Goal: Task Accomplishment & Management: Use online tool/utility

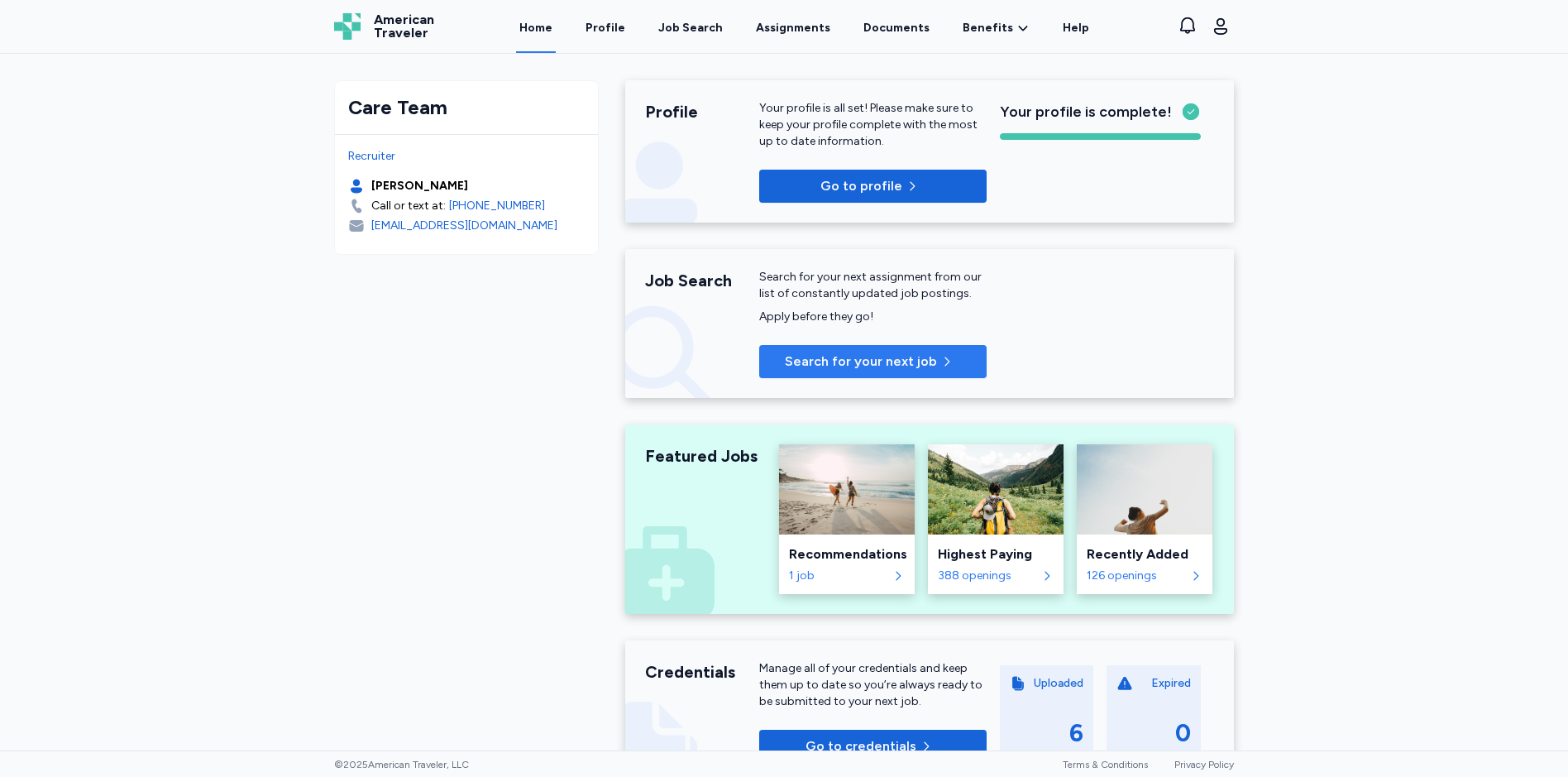
click at [822, 356] on span "Search for your next job" at bounding box center [861, 361] width 152 height 20
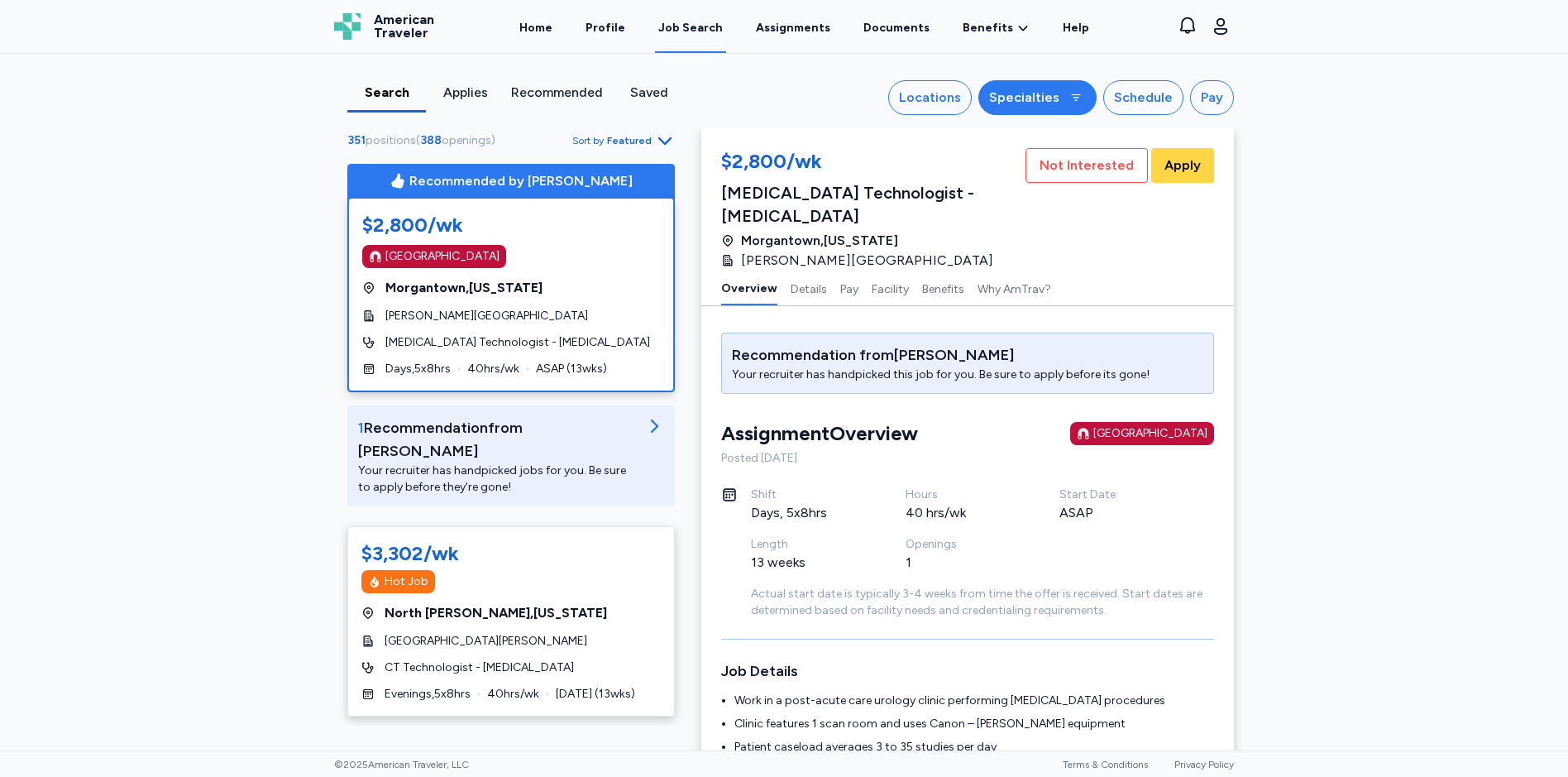
click at [1016, 96] on div "Specialties" at bounding box center [1025, 98] width 70 height 20
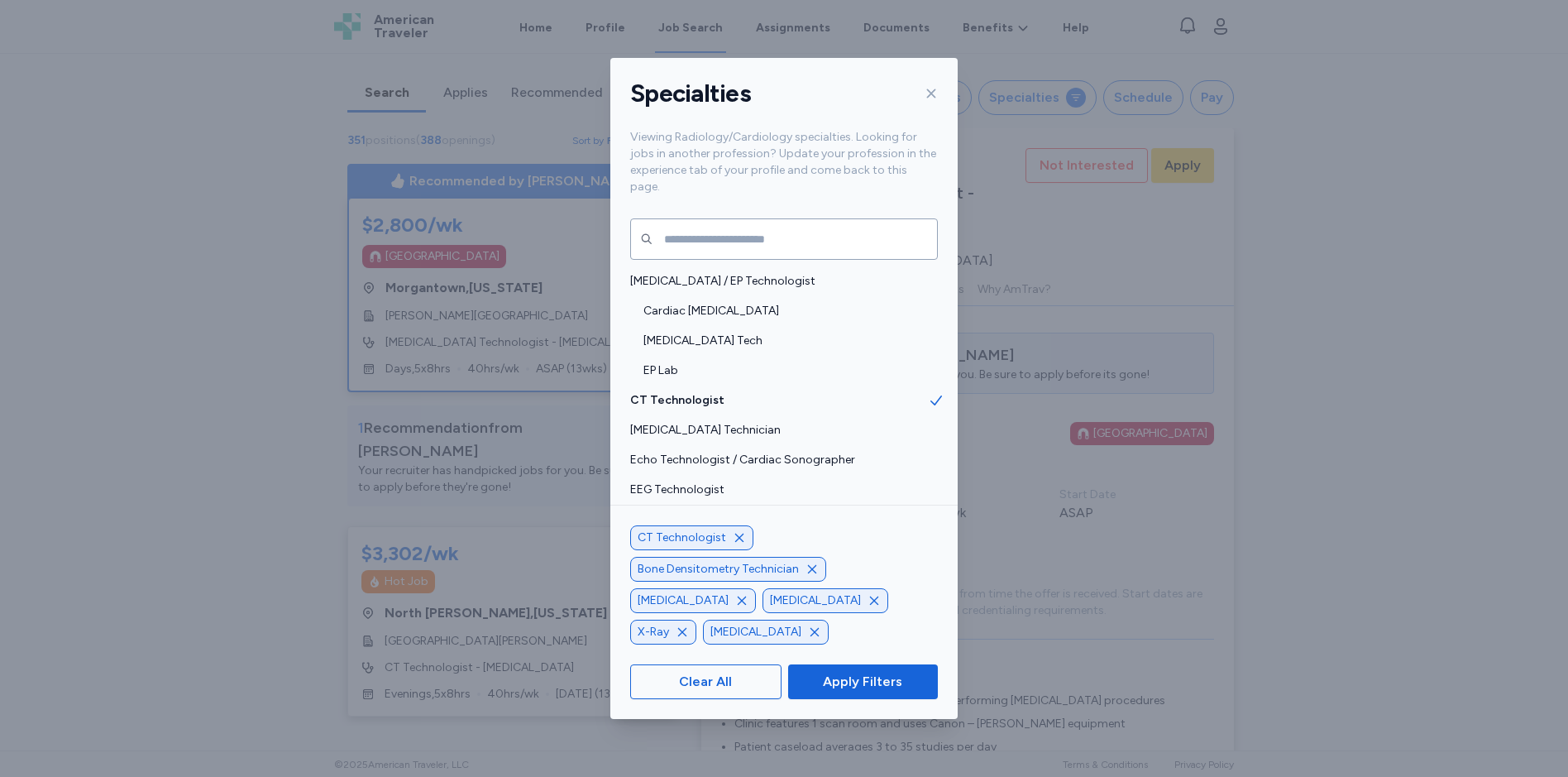
click at [734, 544] on icon "button" at bounding box center [739, 537] width 13 height 13
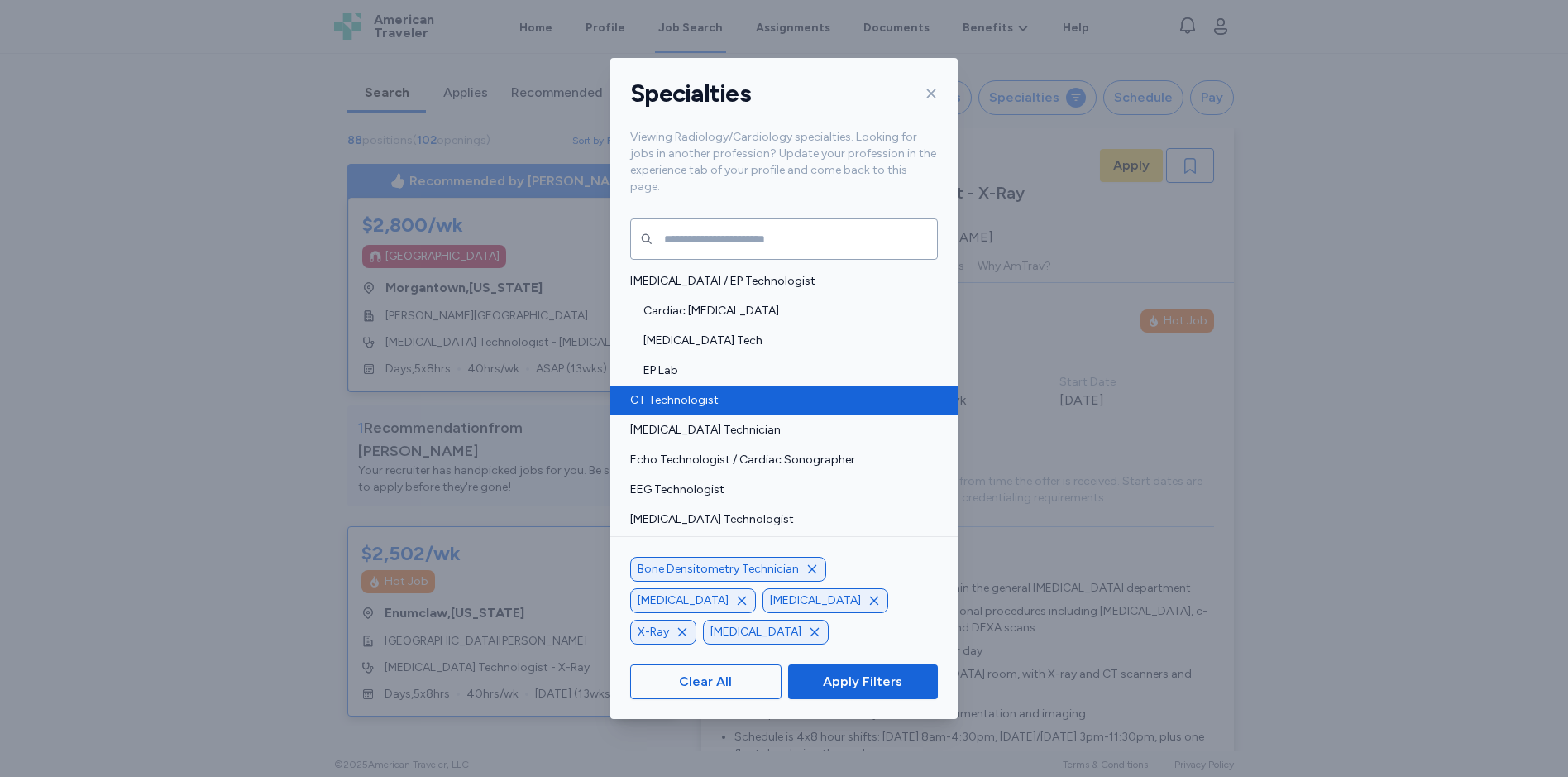
scroll to position [83, 0]
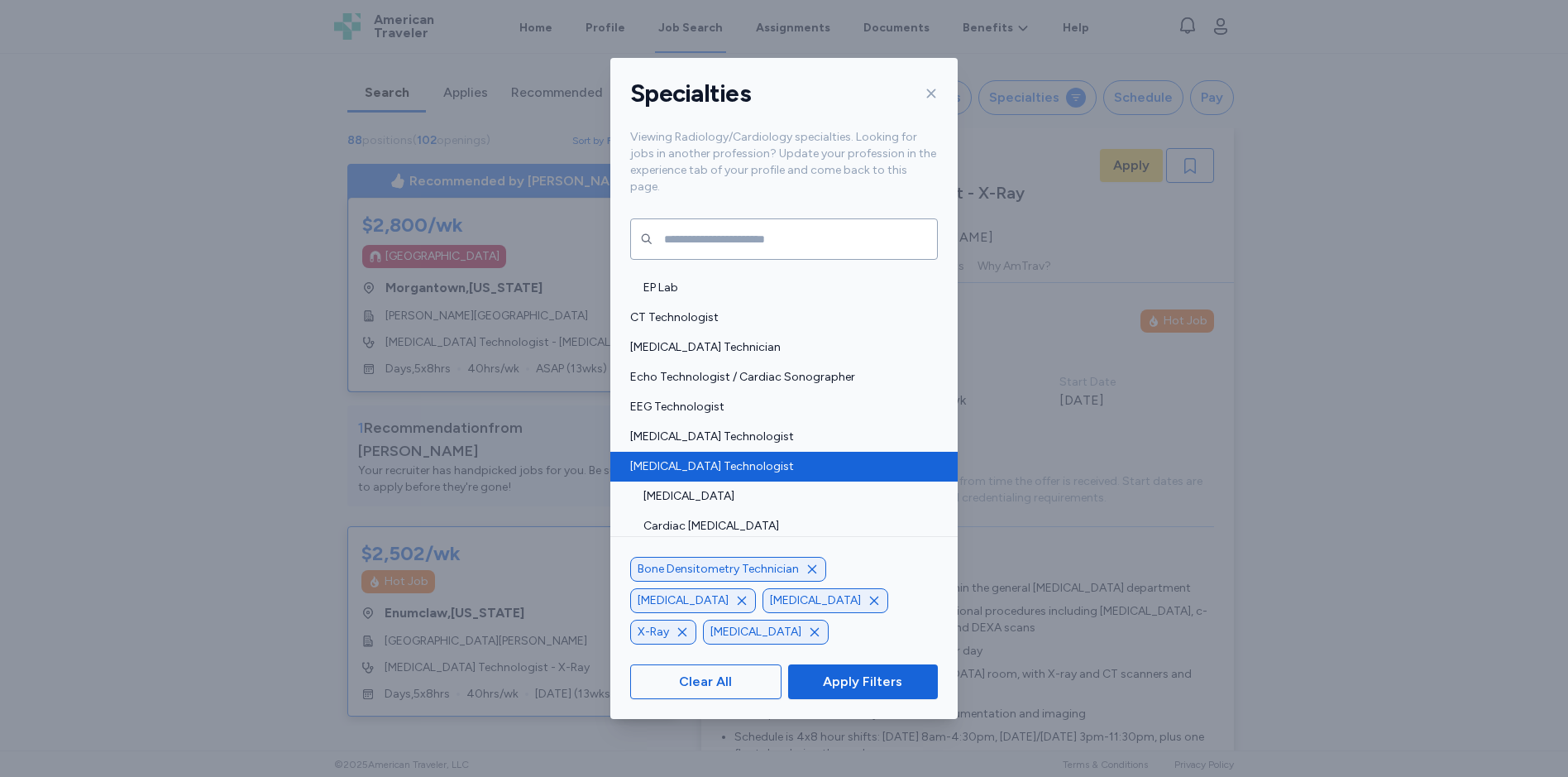
click at [791, 458] on span "[MEDICAL_DATA] Technologist" at bounding box center [779, 466] width 298 height 17
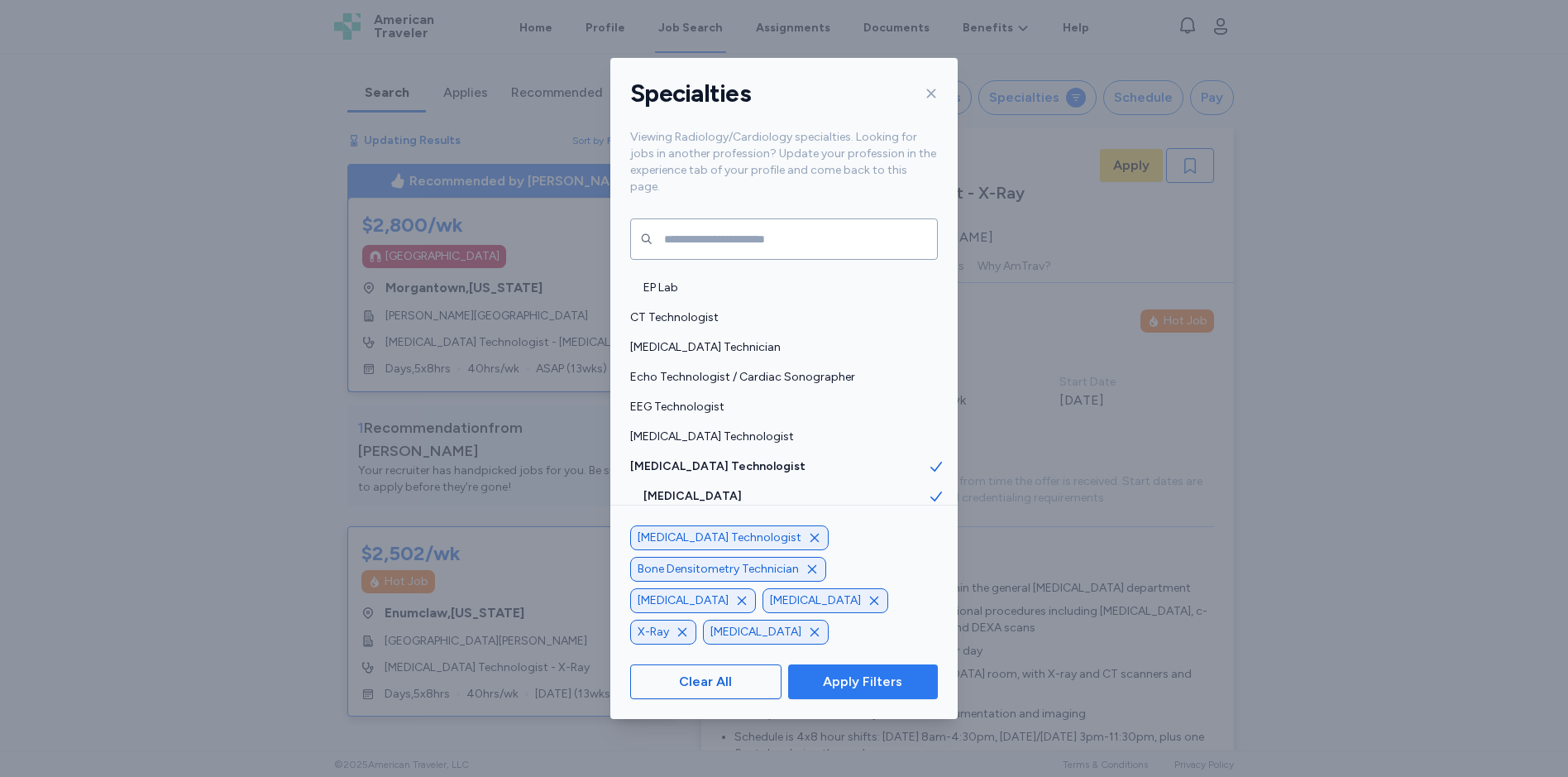
click at [858, 682] on span "Apply Filters" at bounding box center [863, 682] width 79 height 20
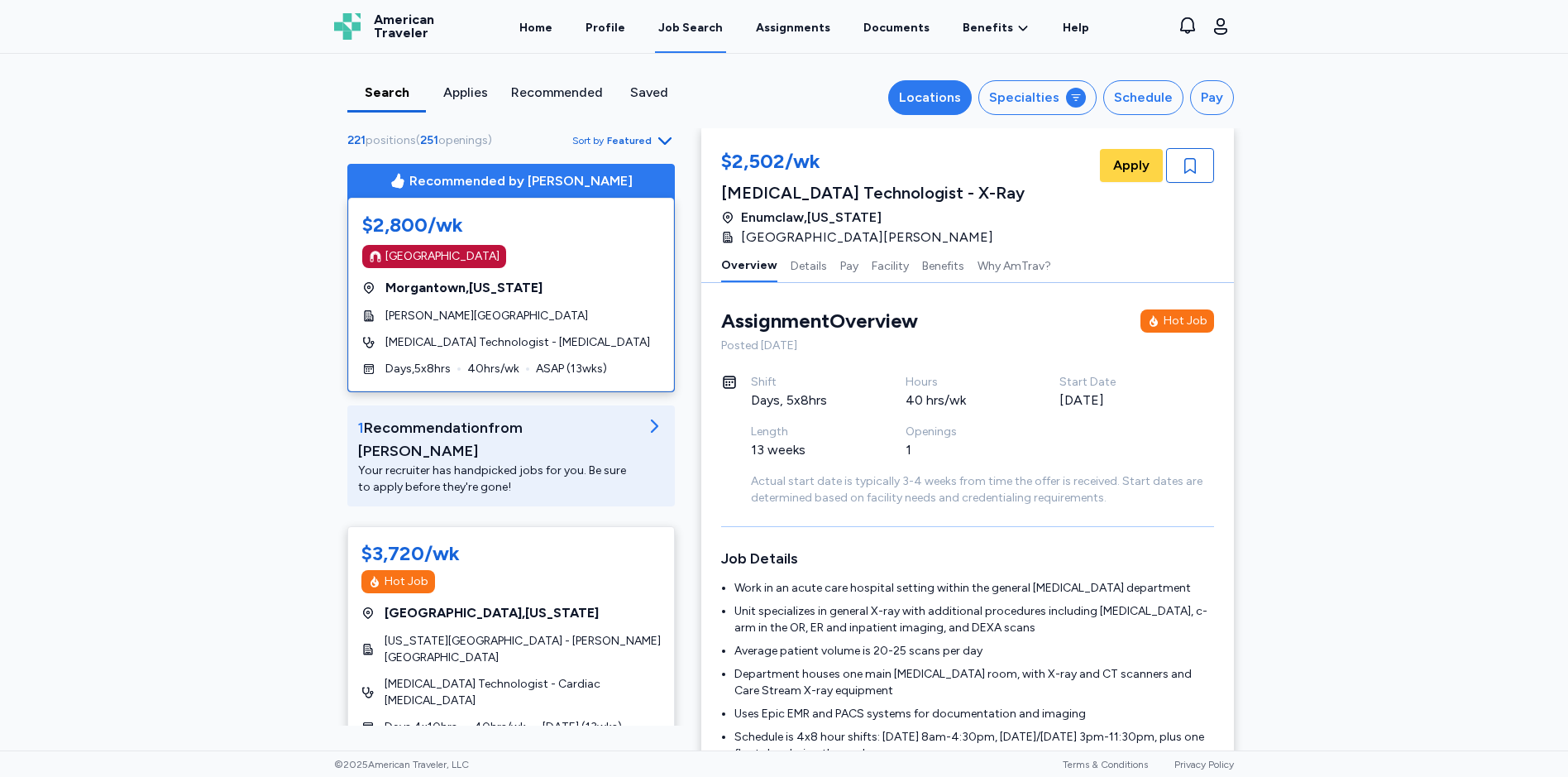
click at [942, 96] on div "Locations" at bounding box center [930, 98] width 62 height 20
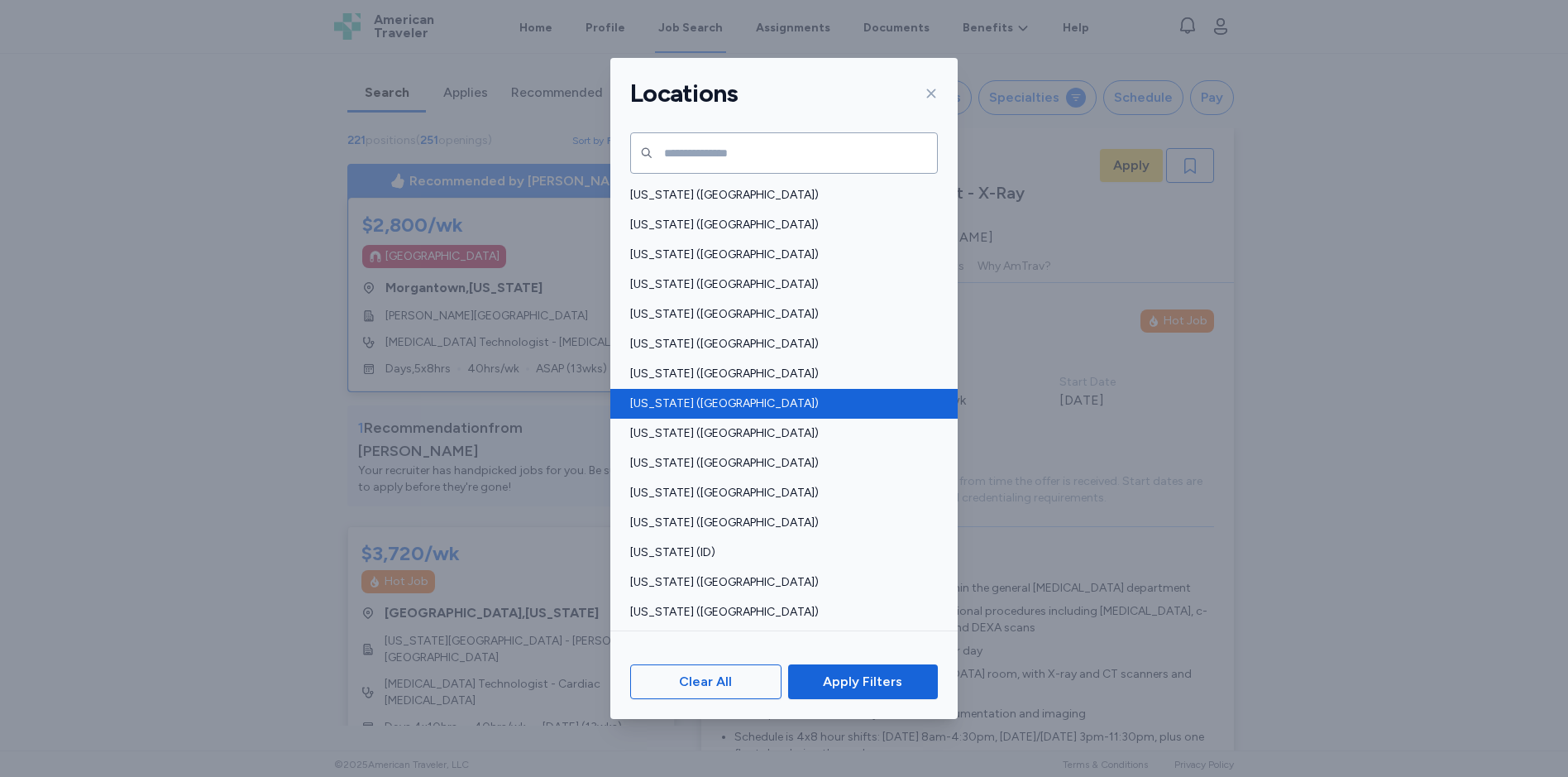
click at [688, 405] on span "[US_STATE] ([GEOGRAPHIC_DATA])" at bounding box center [779, 403] width 298 height 17
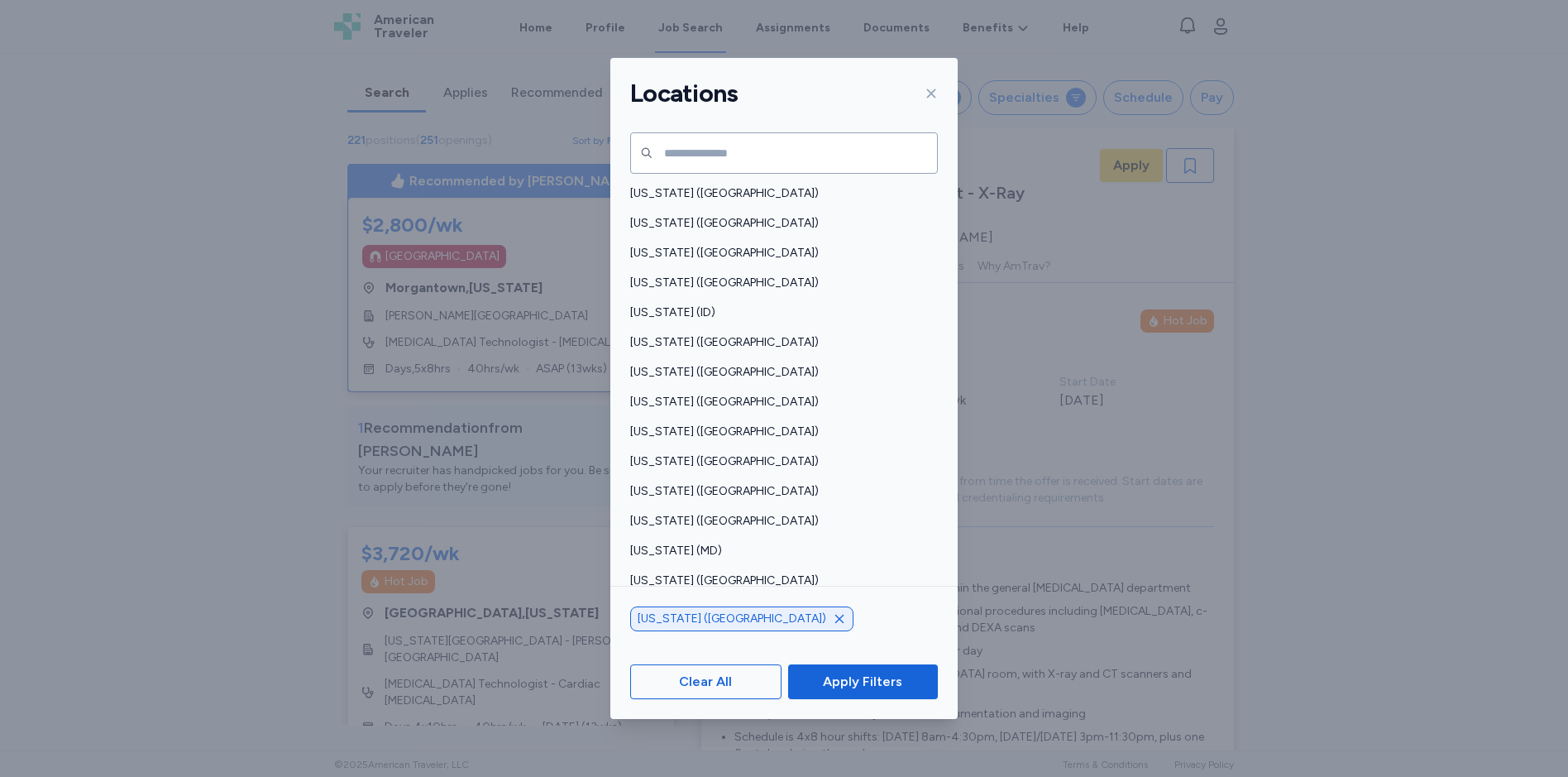
scroll to position [248, 0]
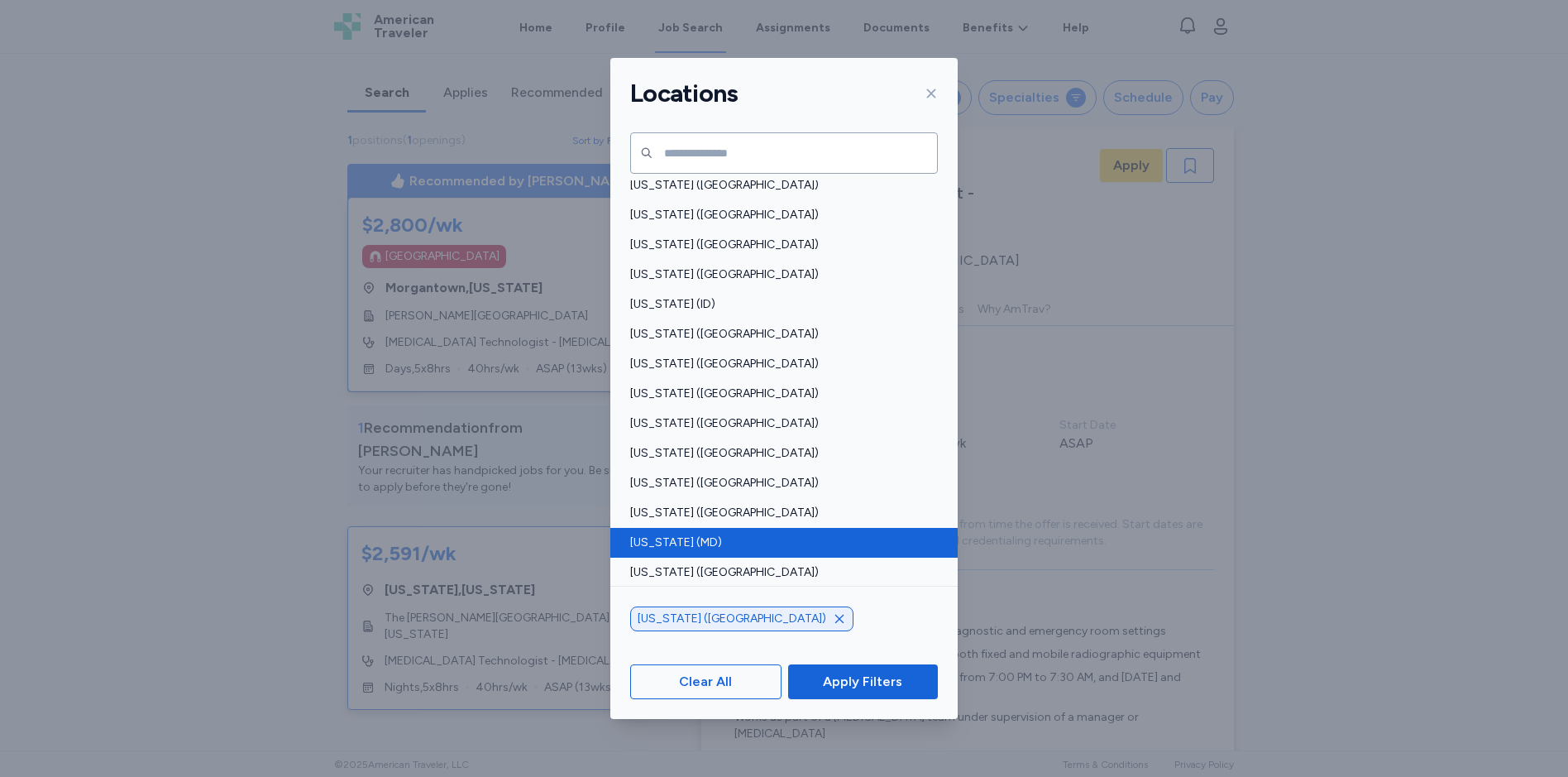
click at [670, 541] on span "[US_STATE] (MD)" at bounding box center [779, 543] width 298 height 17
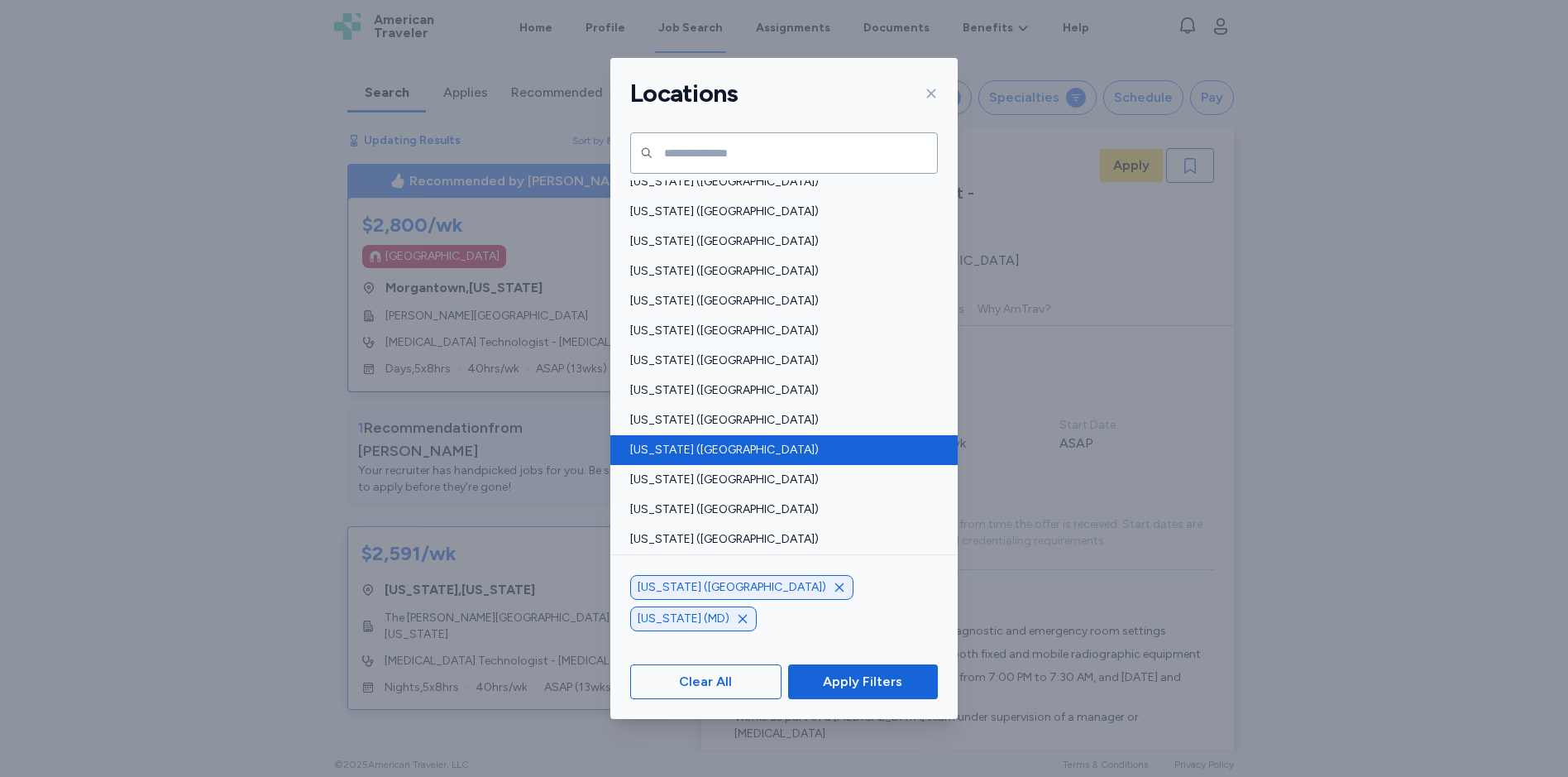
scroll to position [662, 0]
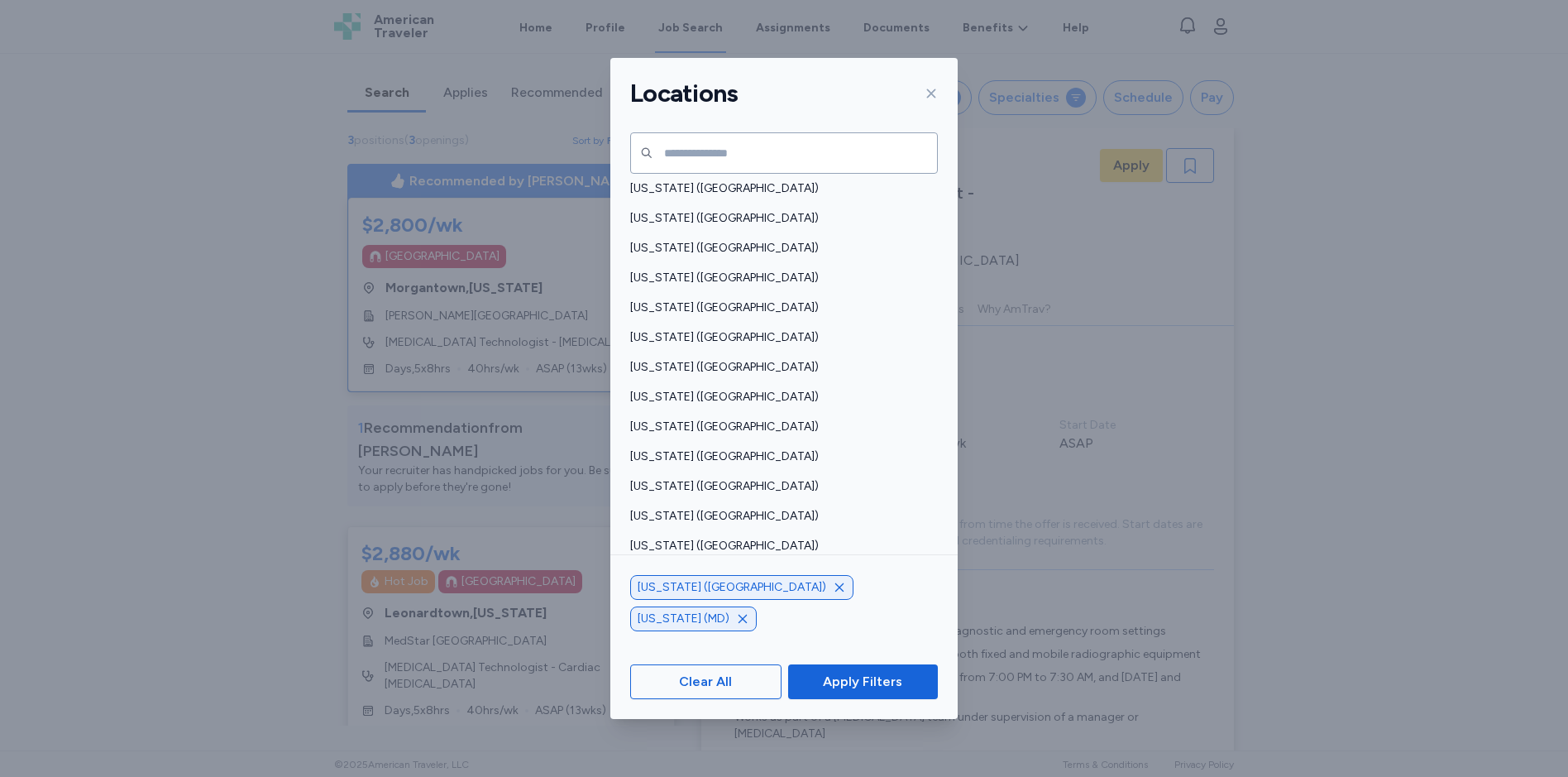
click at [660, 574] on span "[US_STATE] ([GEOGRAPHIC_DATA])" at bounding box center [779, 575] width 298 height 17
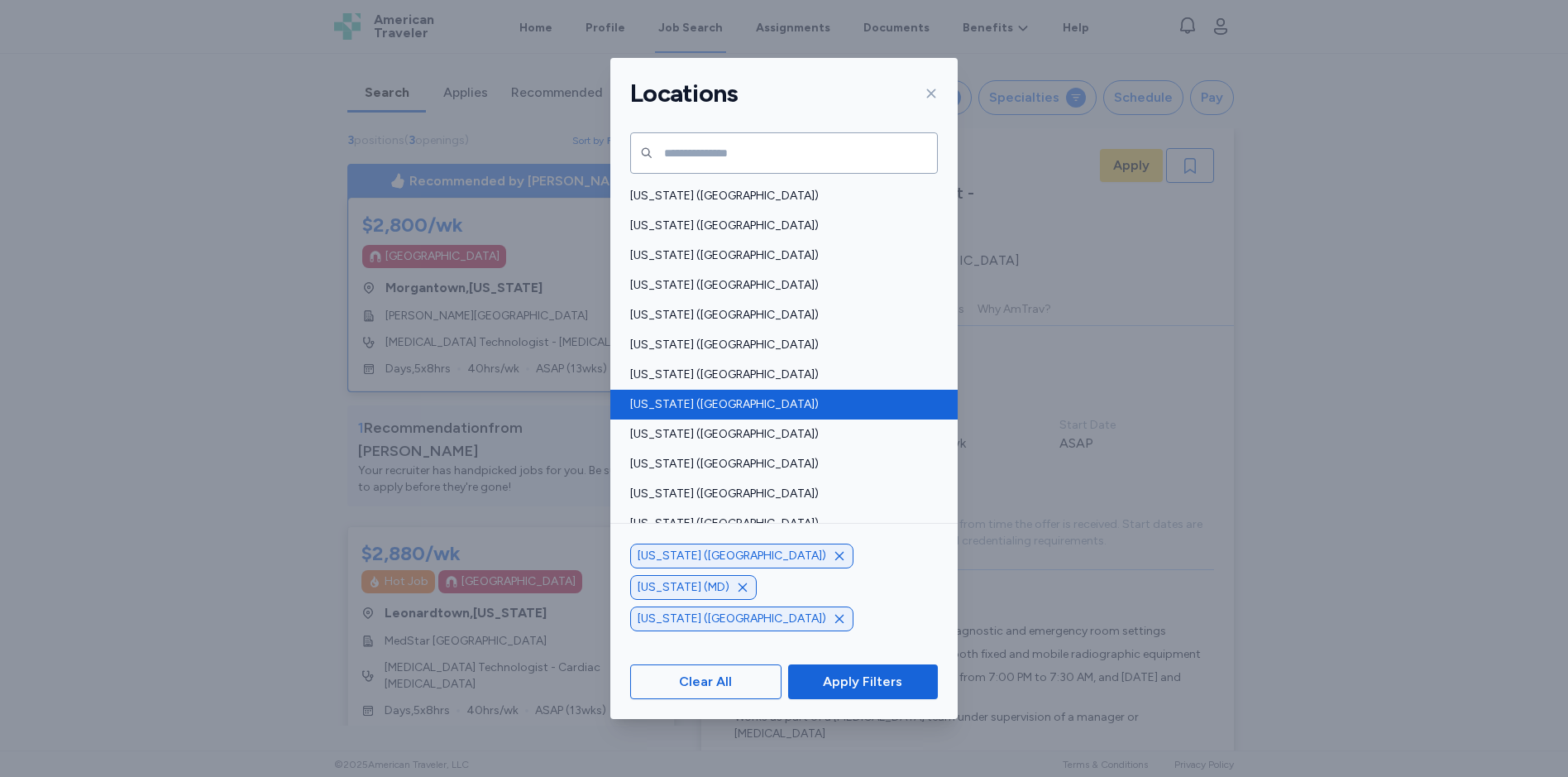
scroll to position [1076, 0]
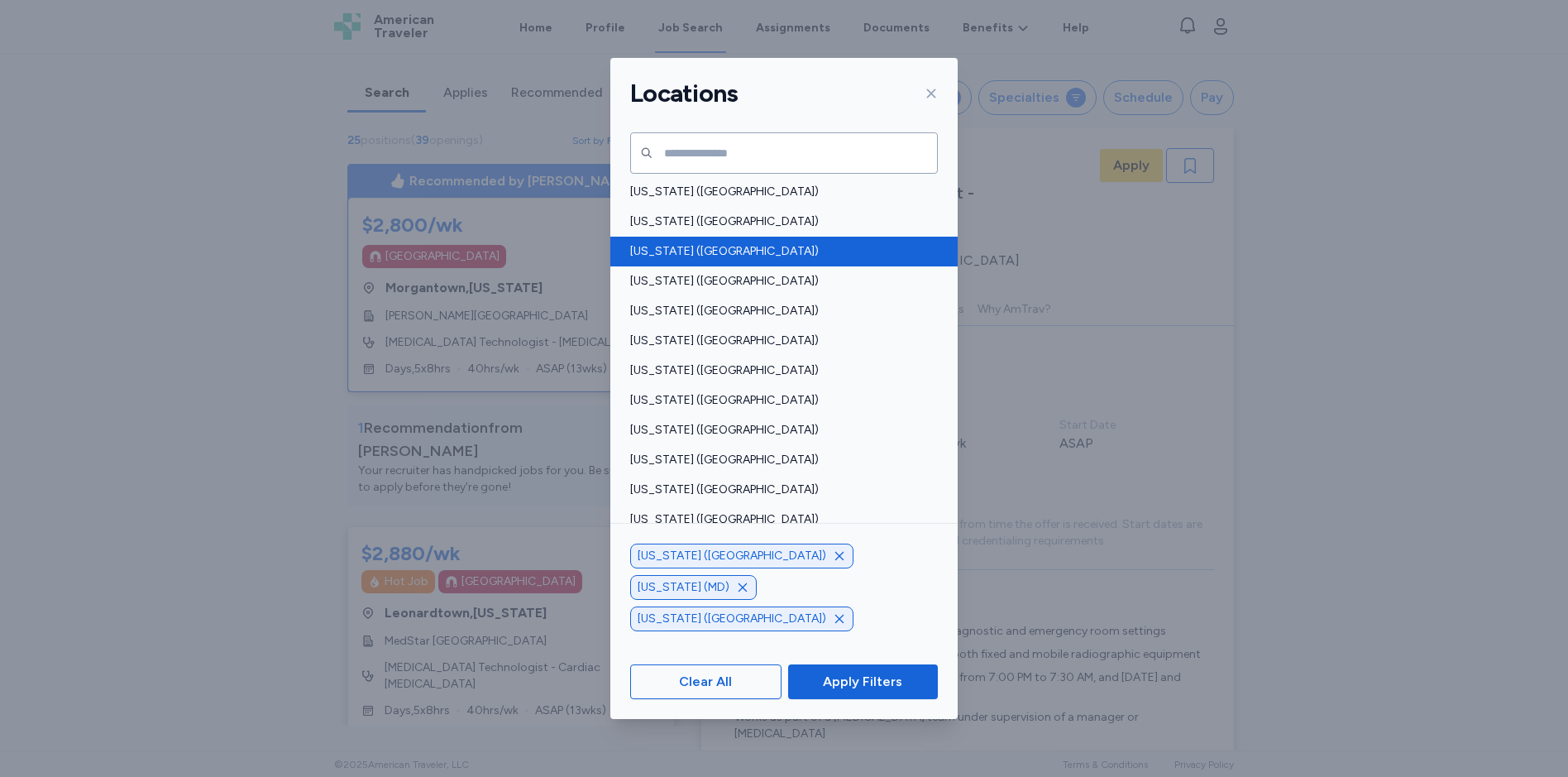
click at [686, 244] on span "[US_STATE] ([GEOGRAPHIC_DATA])" at bounding box center [779, 251] width 298 height 17
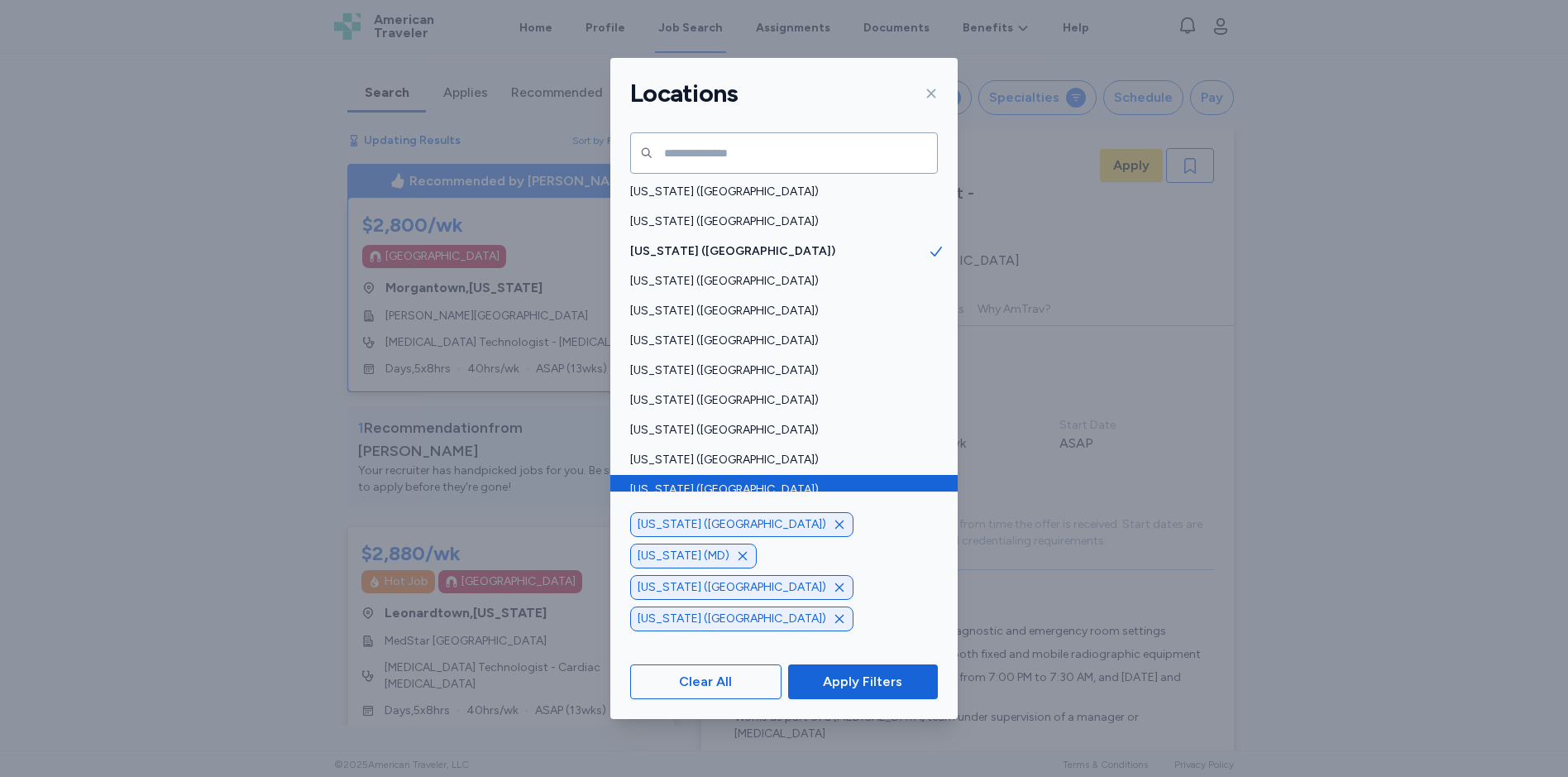
click at [660, 483] on span "[US_STATE] ([GEOGRAPHIC_DATA])" at bounding box center [779, 490] width 298 height 17
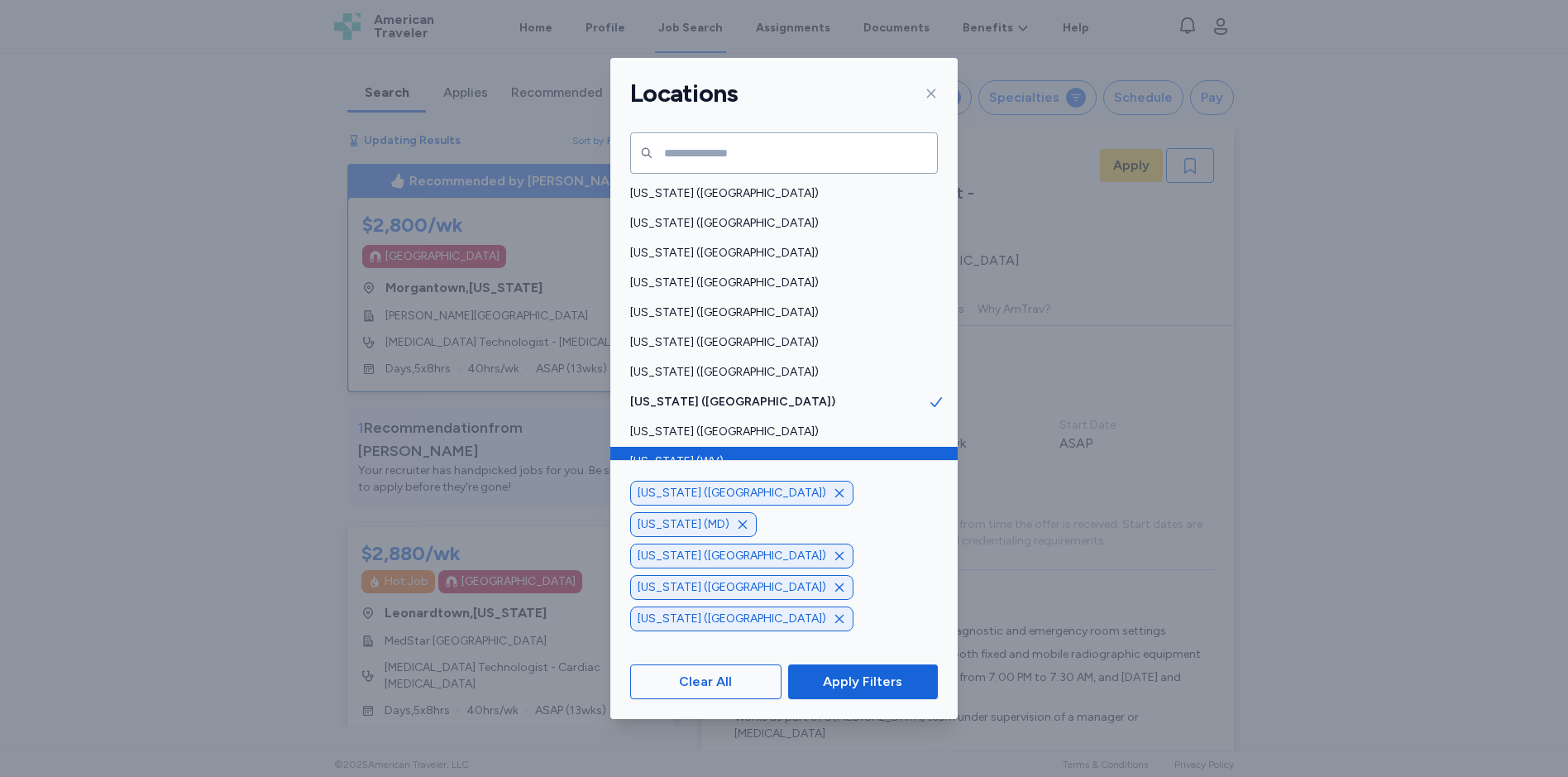
scroll to position [1177, 0]
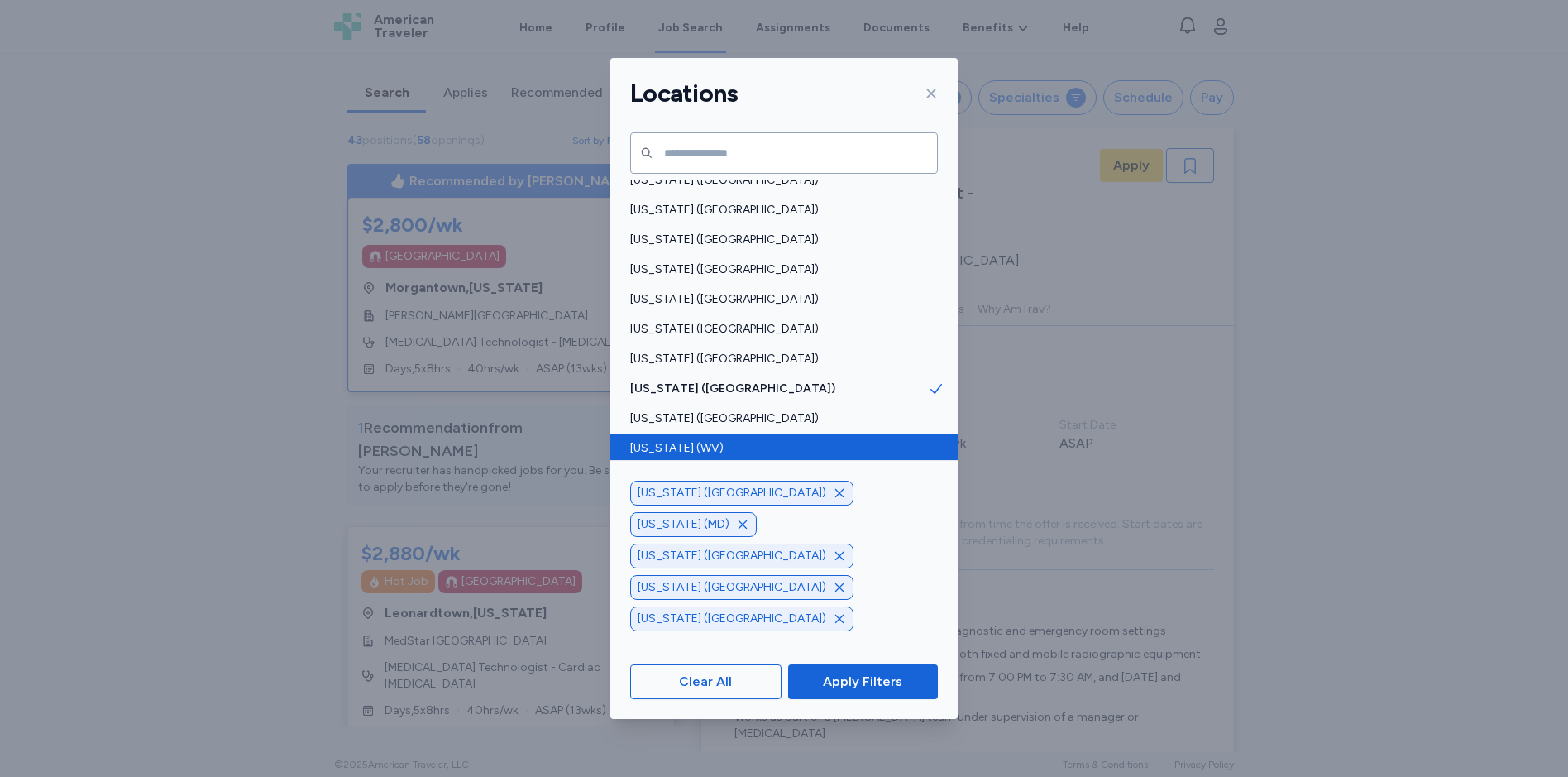
click at [692, 448] on span "[US_STATE] (WV)" at bounding box center [779, 448] width 298 height 17
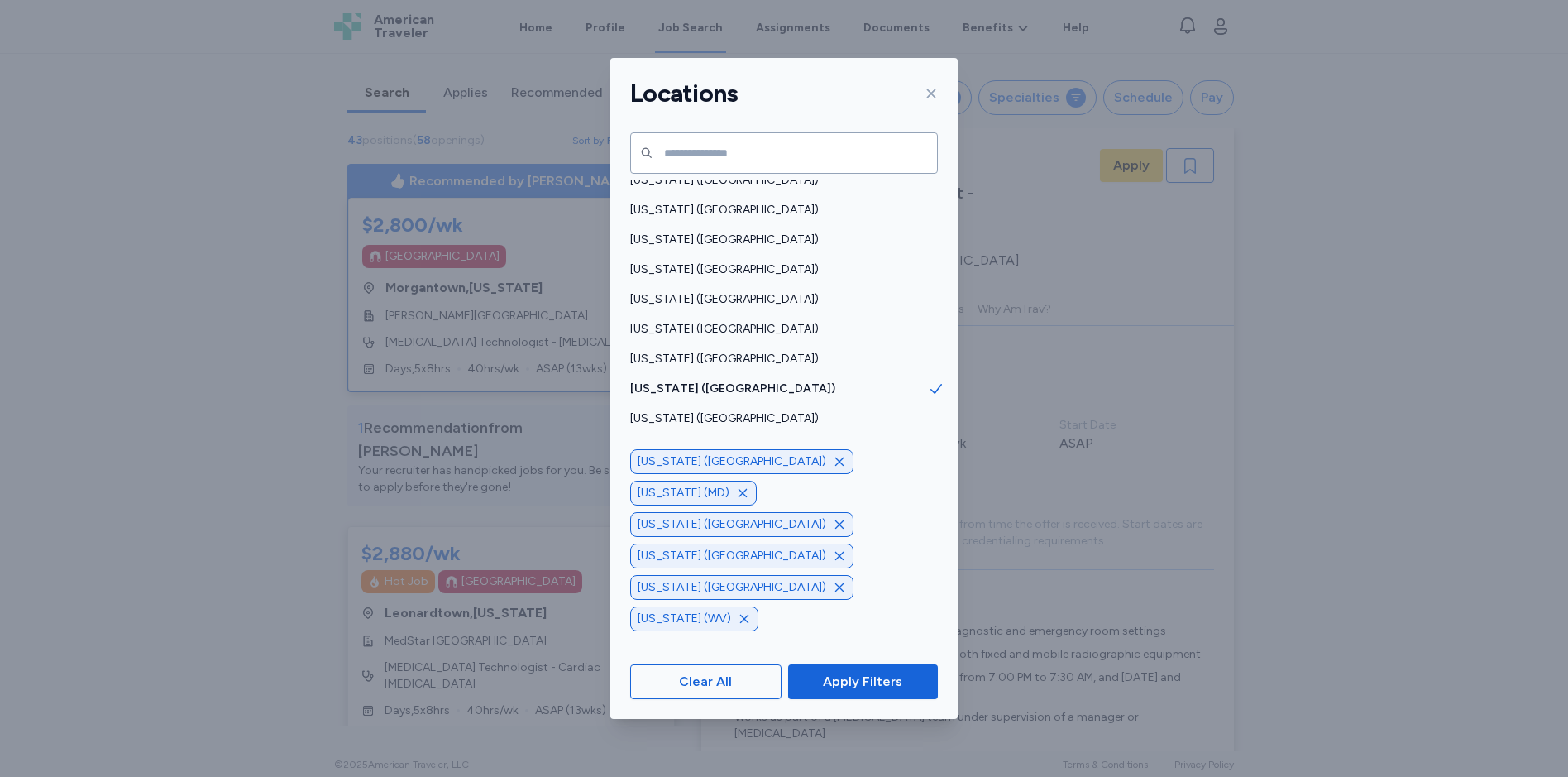
click at [837, 685] on span "Apply Filters" at bounding box center [863, 682] width 79 height 20
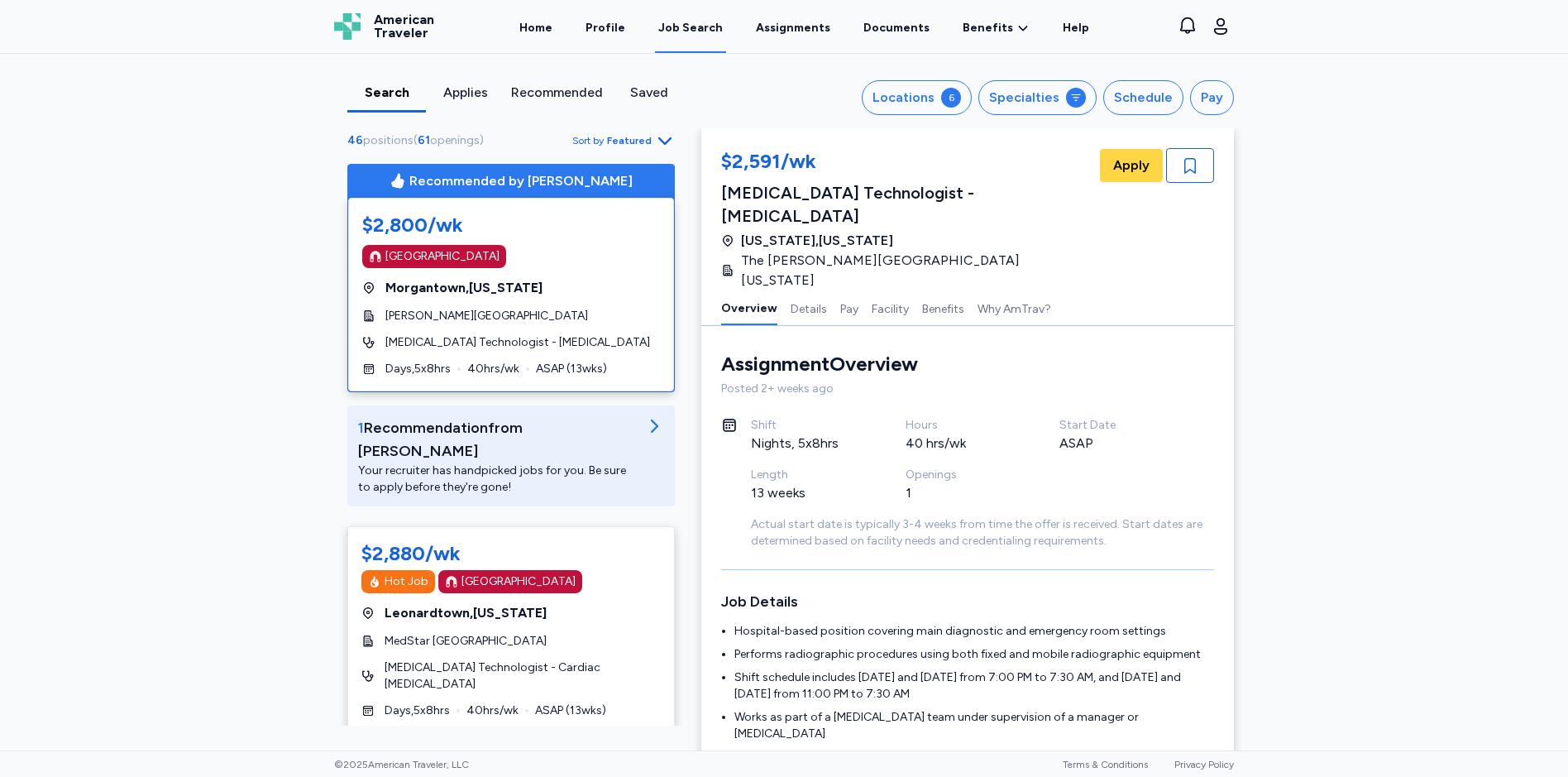
click at [642, 137] on span "Featured" at bounding box center [629, 140] width 45 height 13
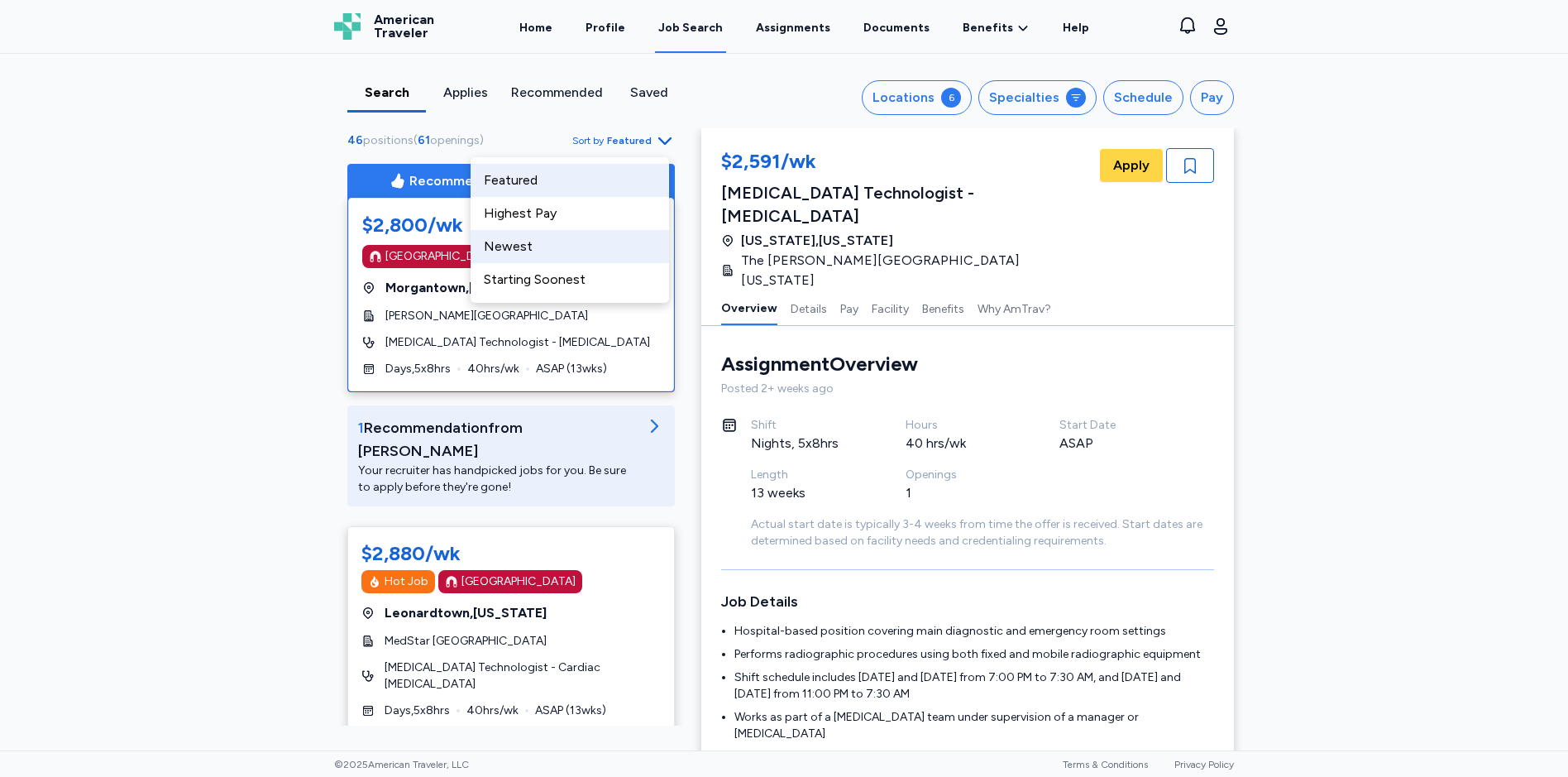
click at [531, 247] on div "Newest" at bounding box center [570, 247] width 198 height 33
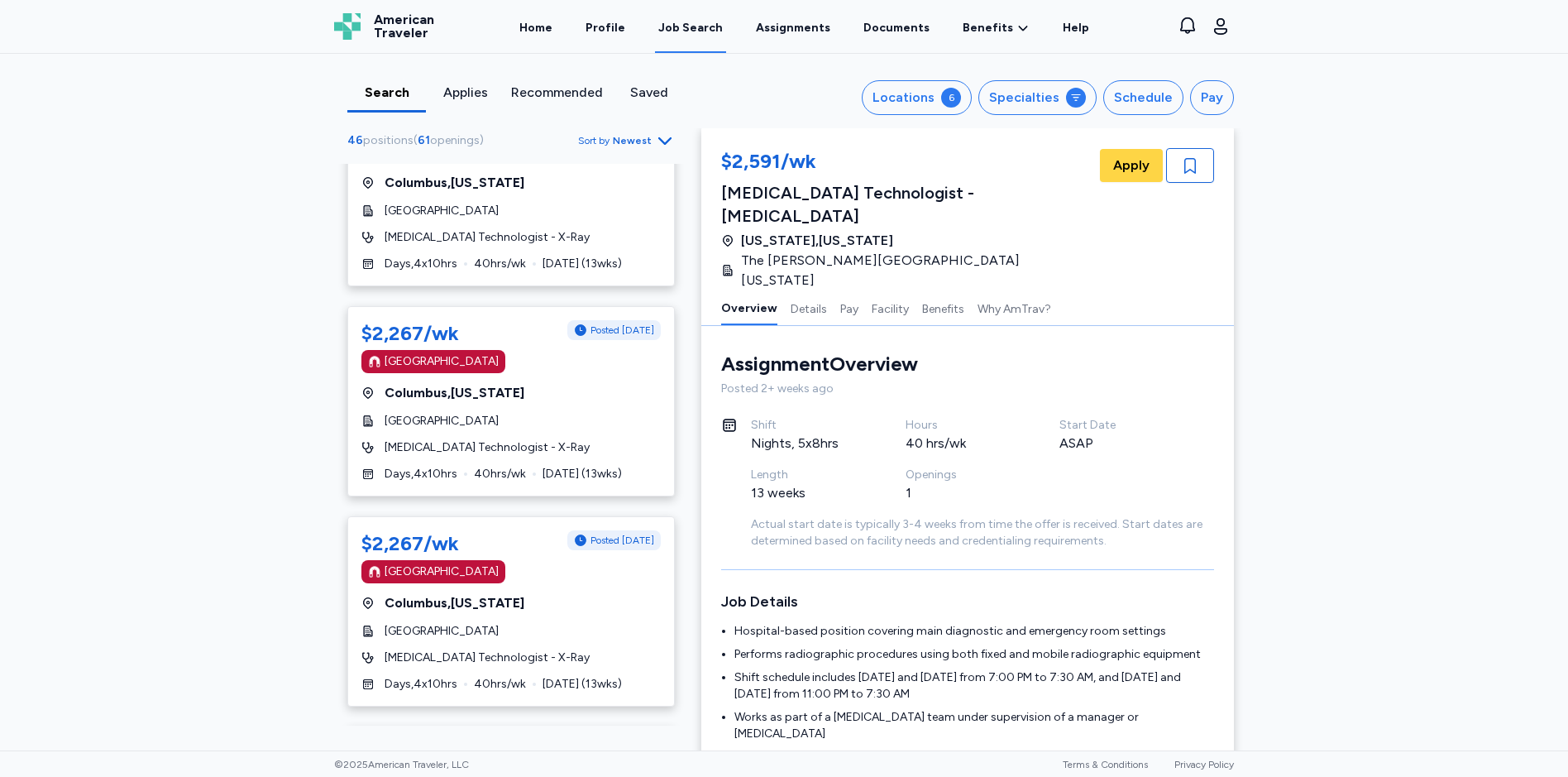
scroll to position [1076, 0]
